Goal: Task Accomplishment & Management: Use online tool/utility

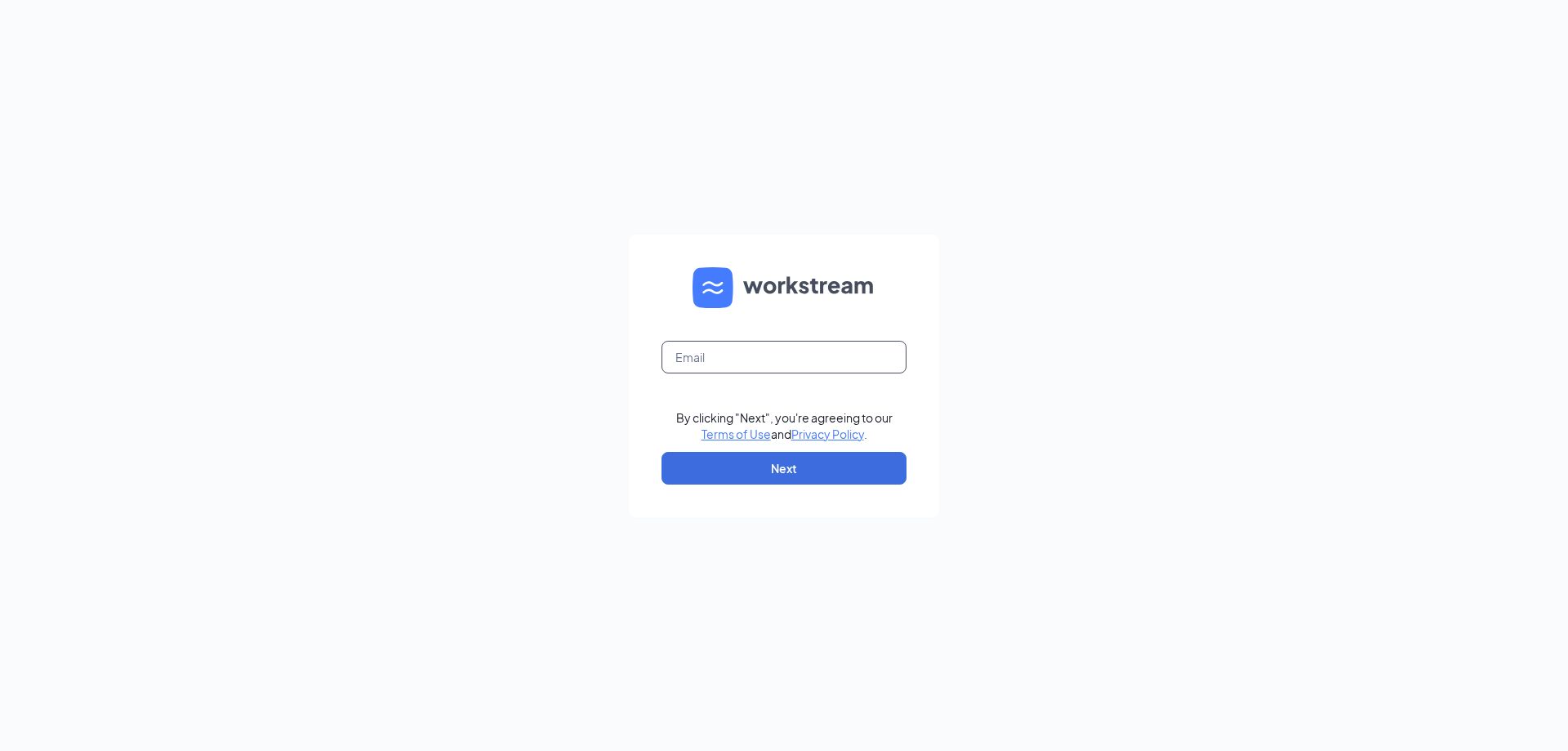
click at [752, 358] on input "text" at bounding box center [784, 357] width 245 height 33
type input "[EMAIL_ADDRESS][DOMAIN_NAME]"
click at [780, 452] on button "Next" at bounding box center [784, 468] width 245 height 33
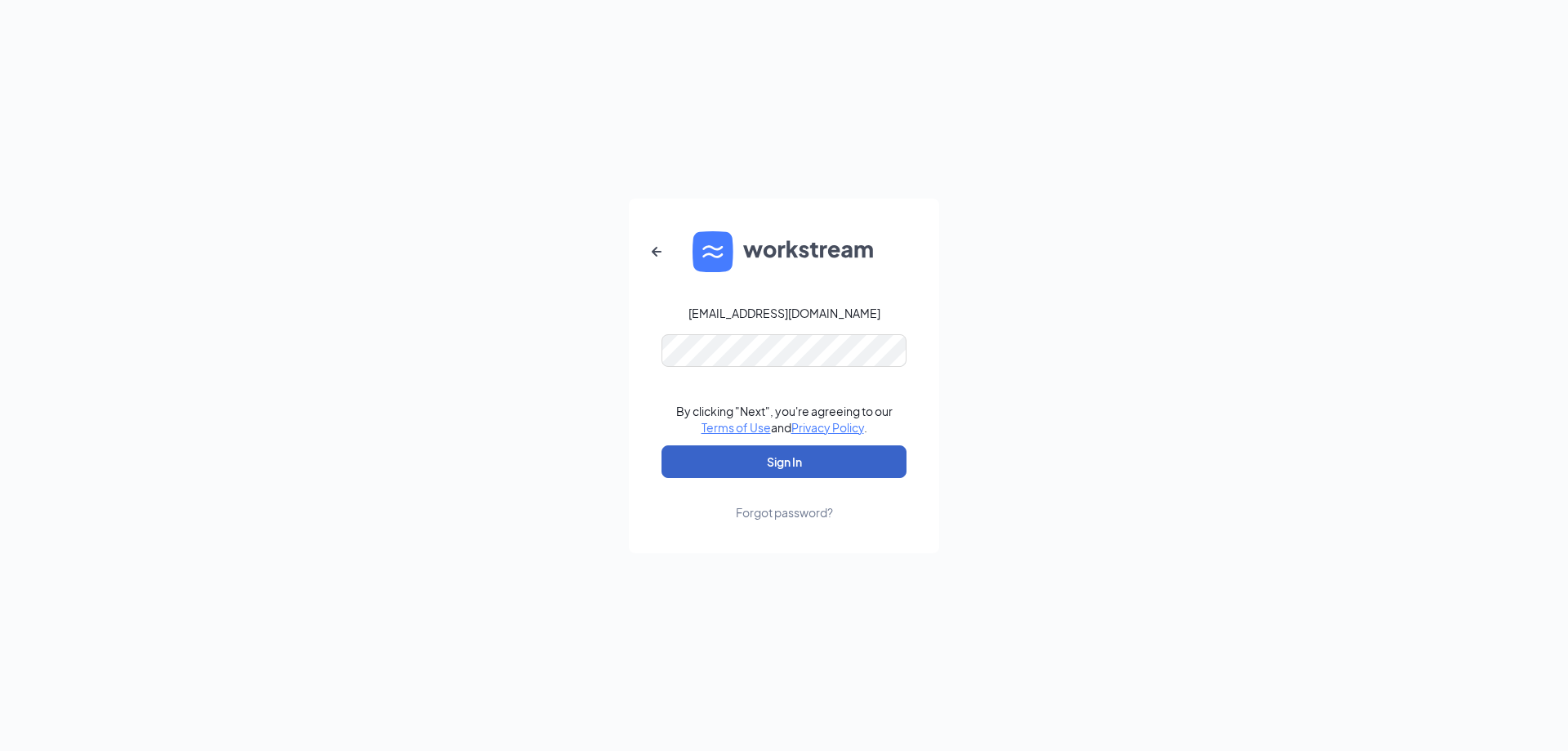
click at [790, 459] on button "Sign In" at bounding box center [784, 462] width 245 height 33
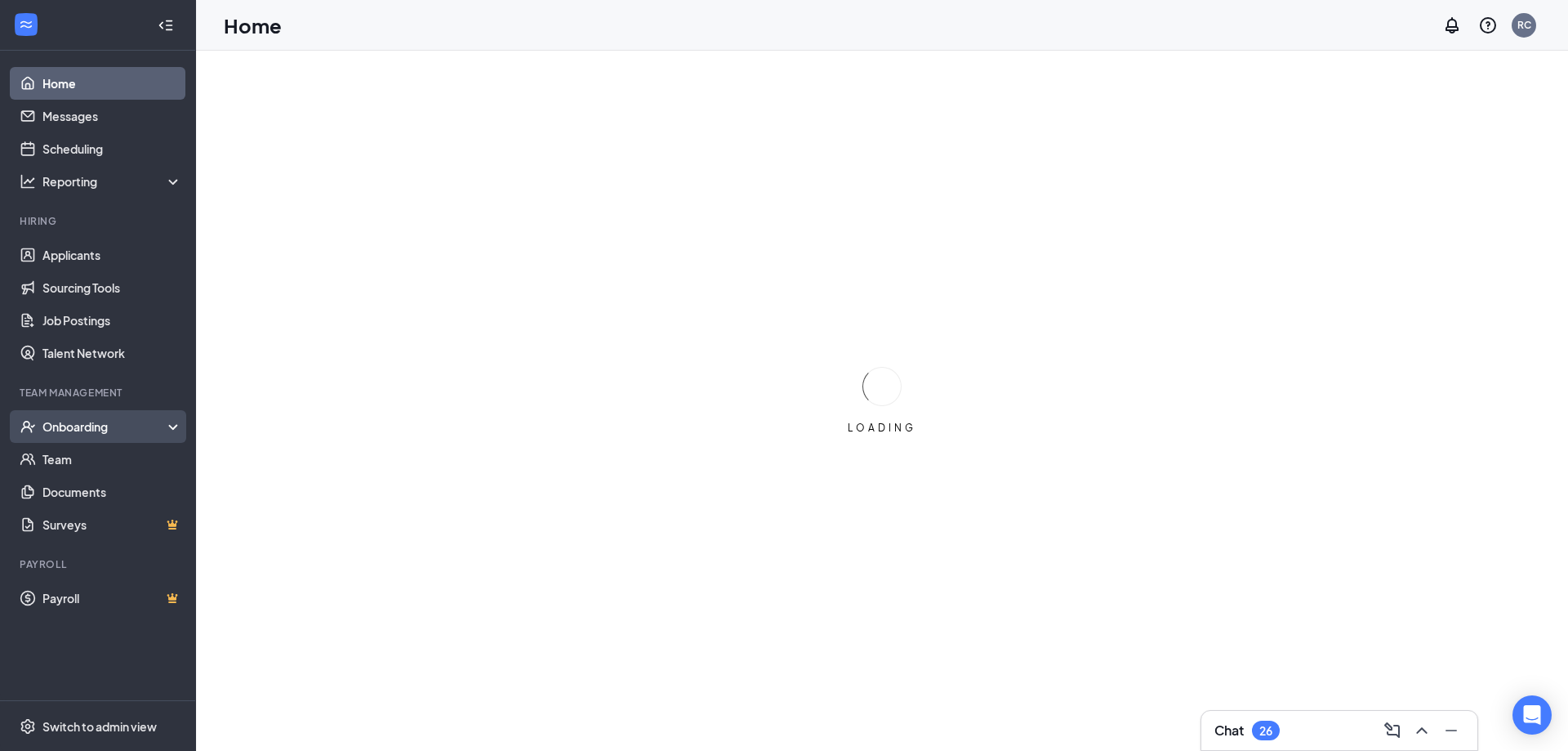
click at [74, 429] on div "Onboarding" at bounding box center [105, 426] width 126 height 16
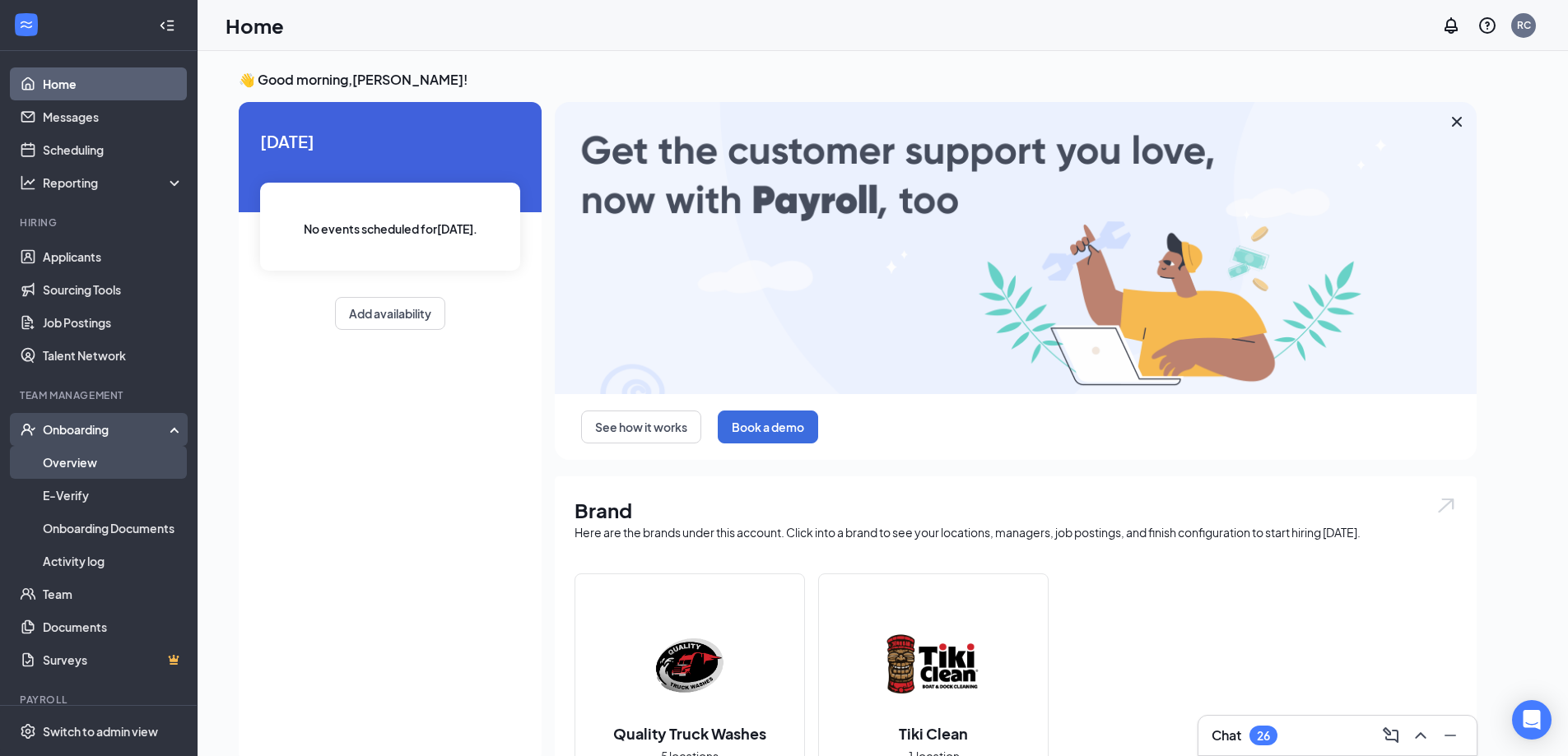
click at [102, 460] on link "Overview" at bounding box center [113, 462] width 140 height 33
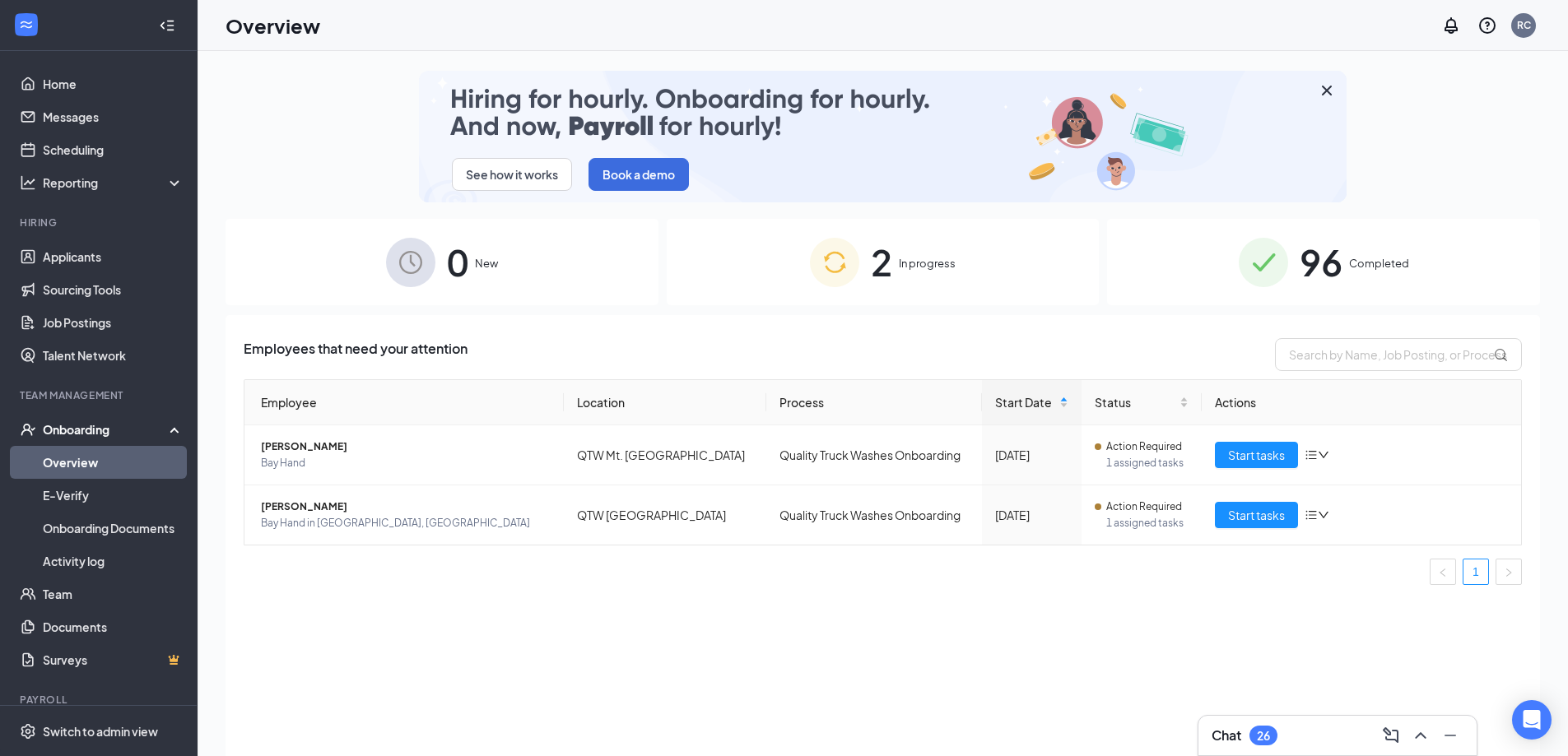
click at [949, 259] on span "In progress" at bounding box center [927, 263] width 57 height 16
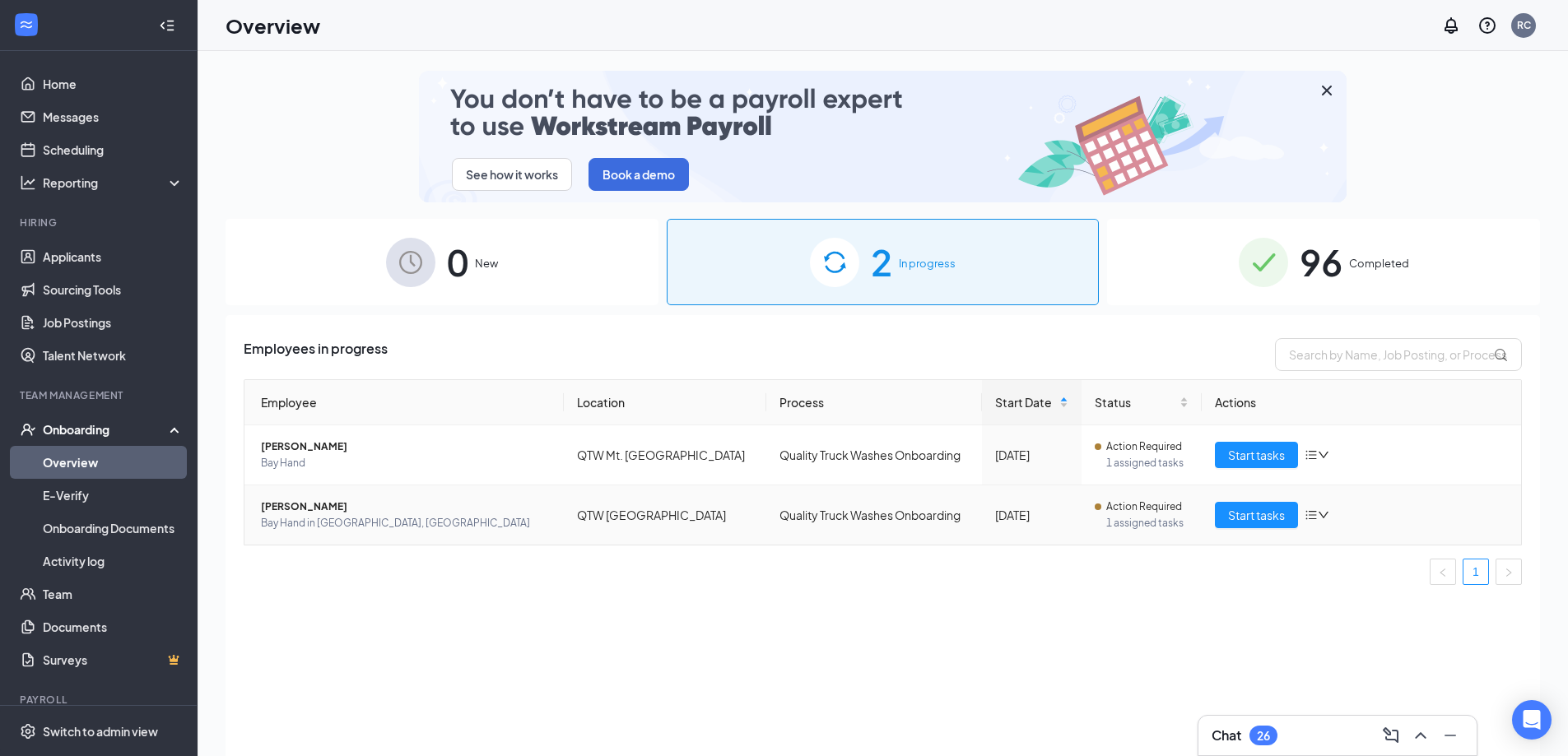
click at [321, 508] on span "Joshua D Cole" at bounding box center [406, 506] width 289 height 16
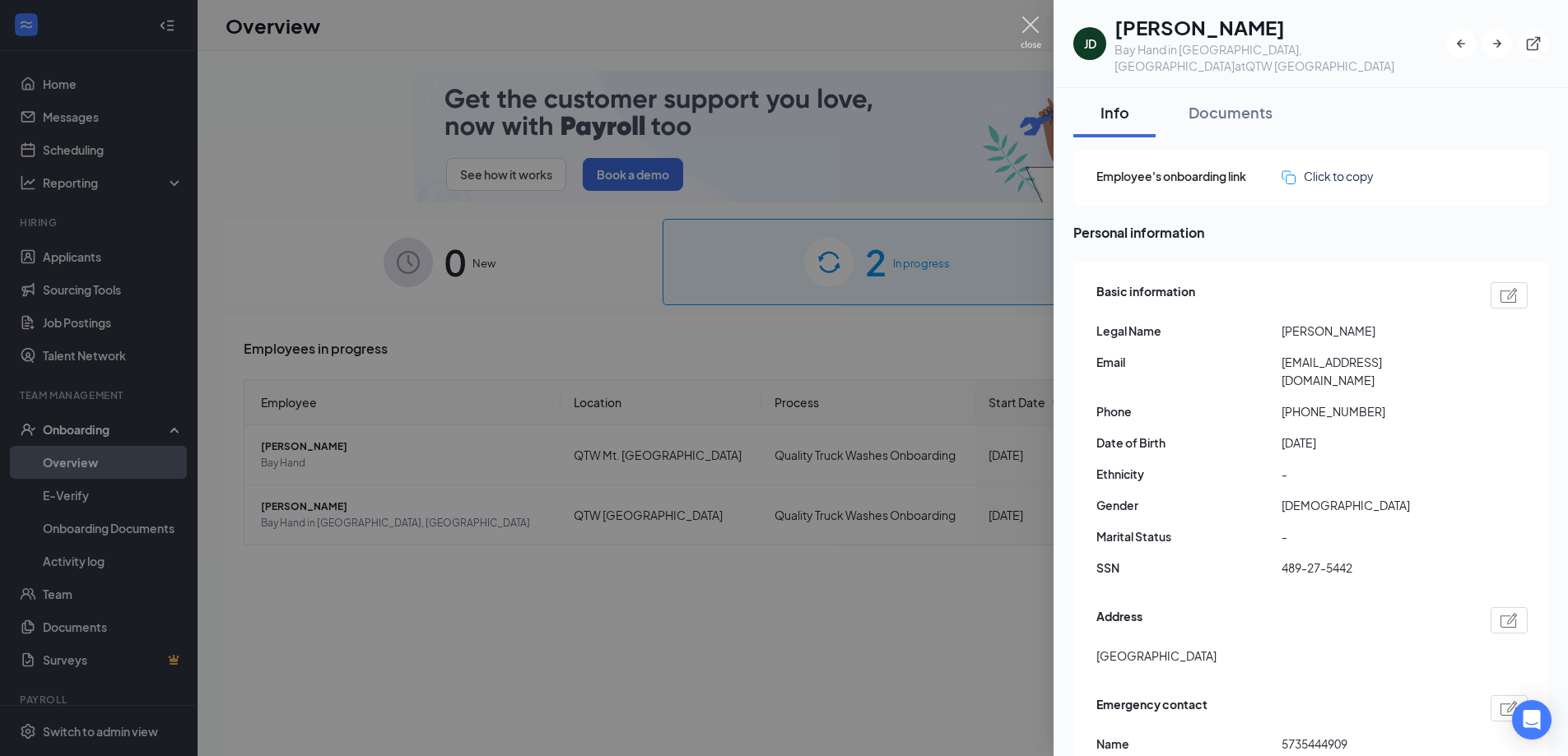
click at [1030, 22] on img at bounding box center [1030, 32] width 21 height 32
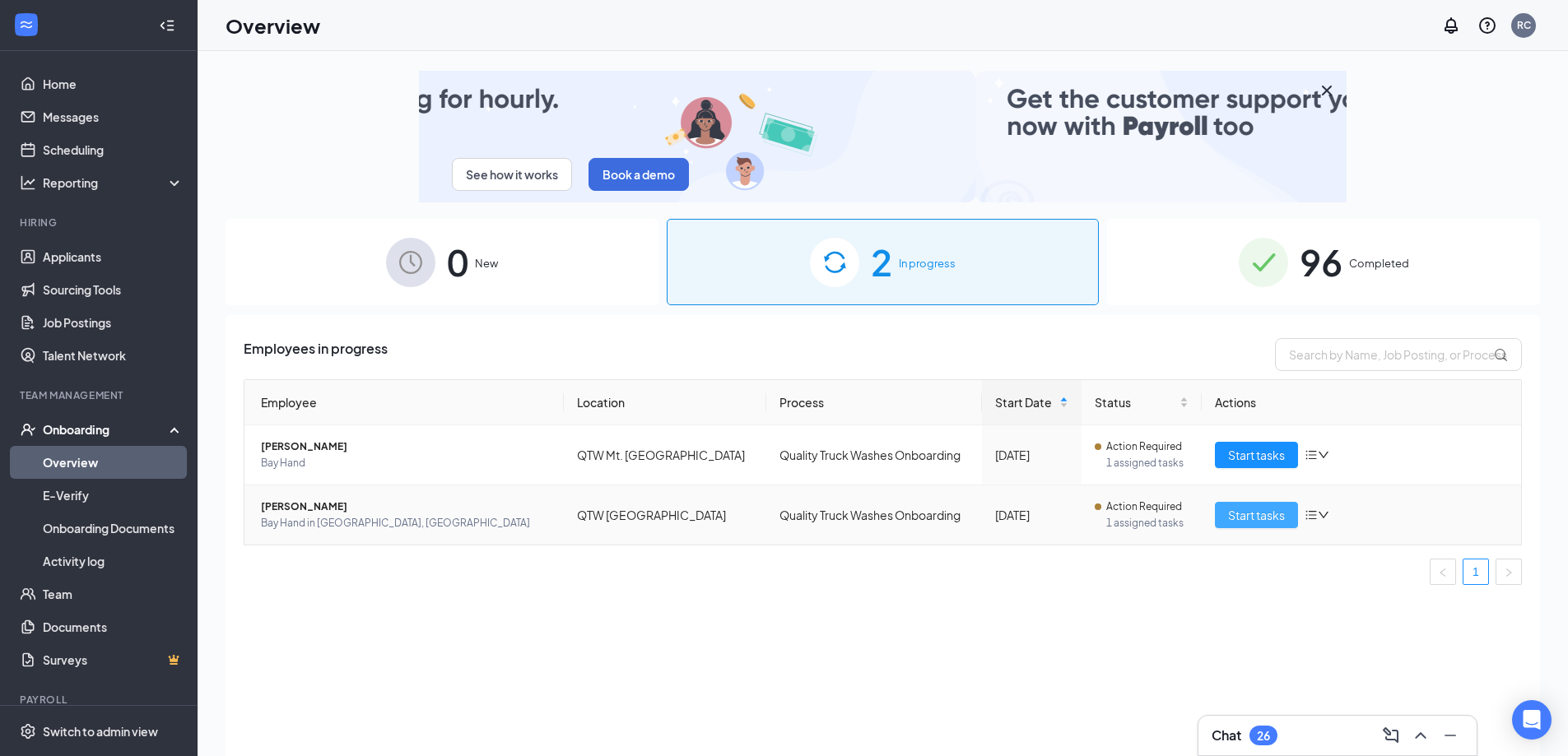
click at [1239, 526] on button "Start tasks" at bounding box center [1256, 515] width 83 height 27
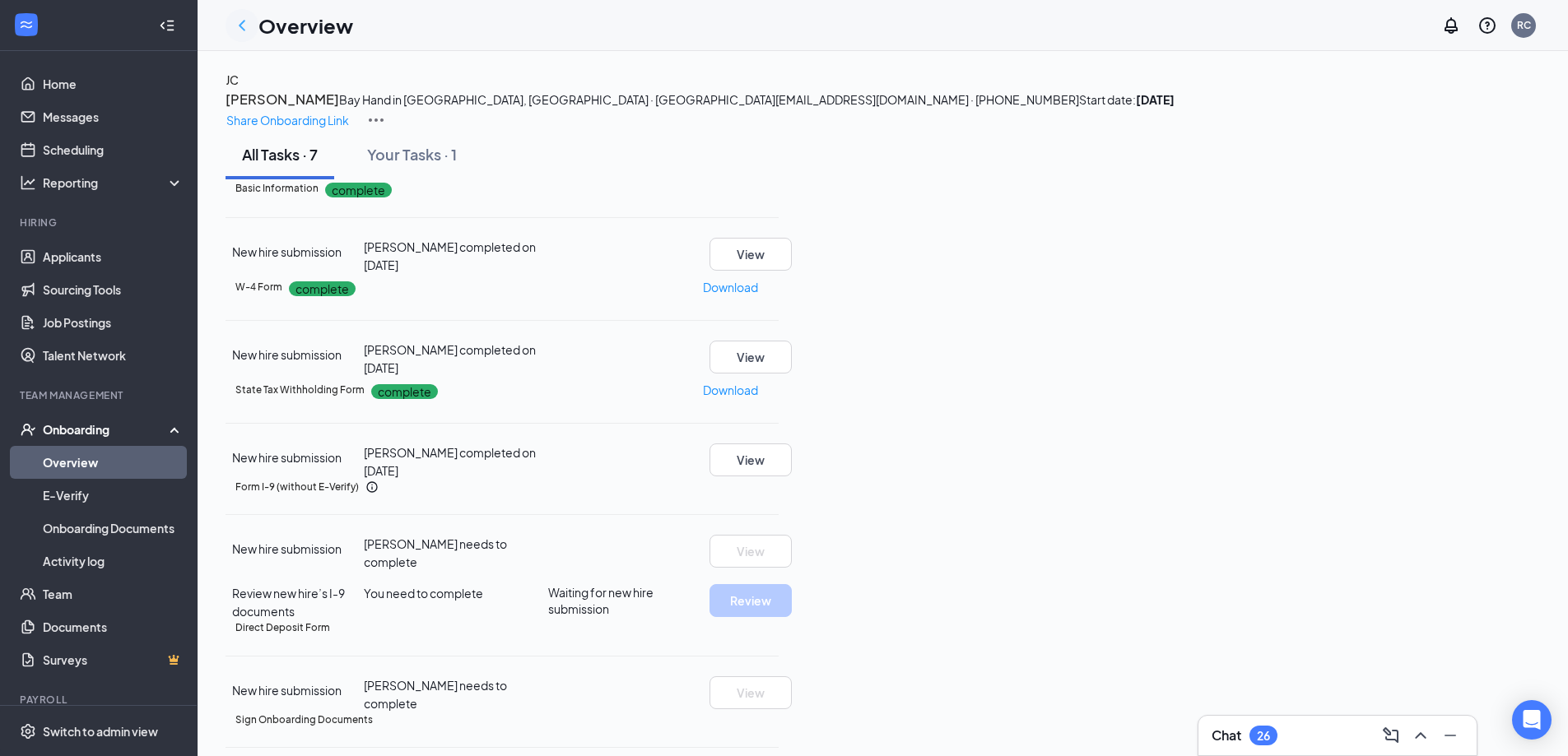
click at [240, 20] on icon "ChevronLeft" at bounding box center [241, 25] width 20 height 20
